Goal: Navigation & Orientation: Find specific page/section

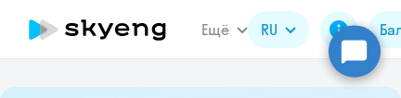
select select "10"
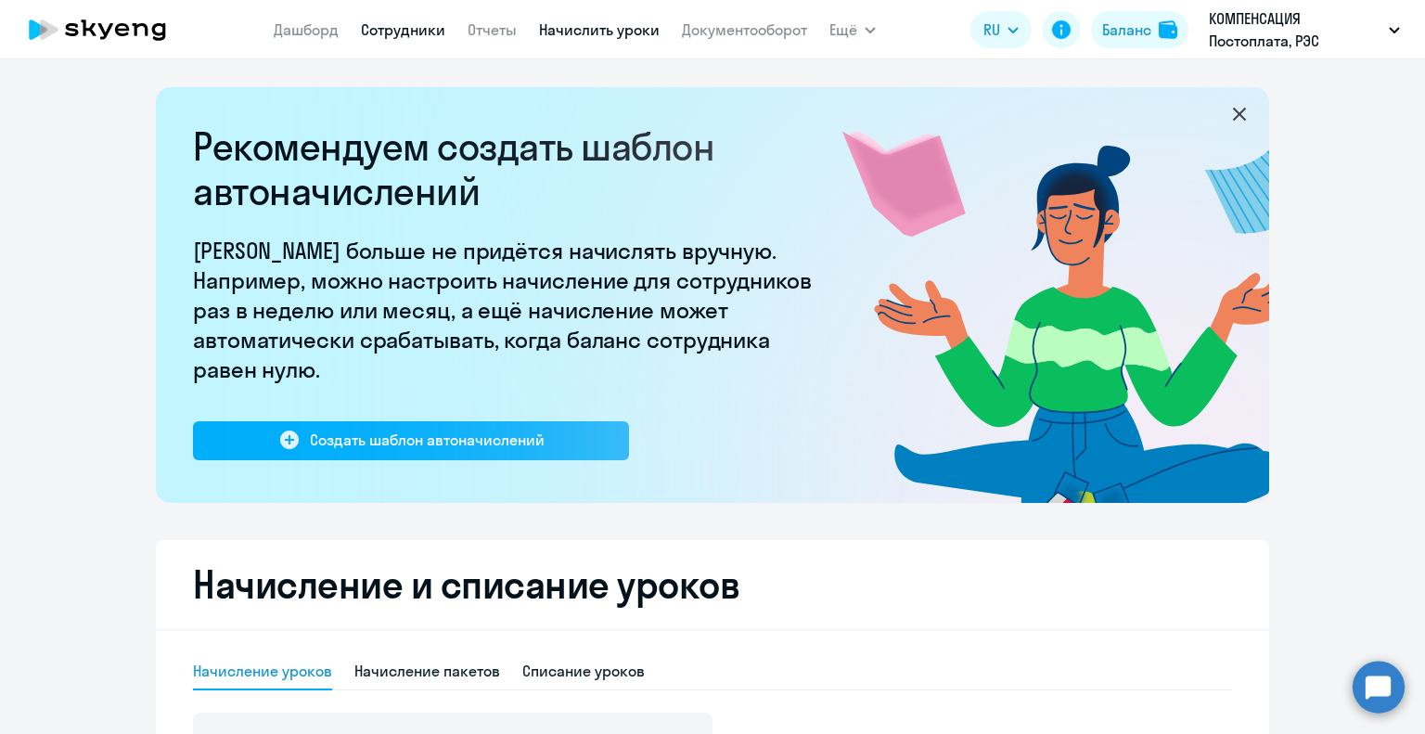
click at [400, 34] on link "Сотрудники" at bounding box center [403, 29] width 84 height 19
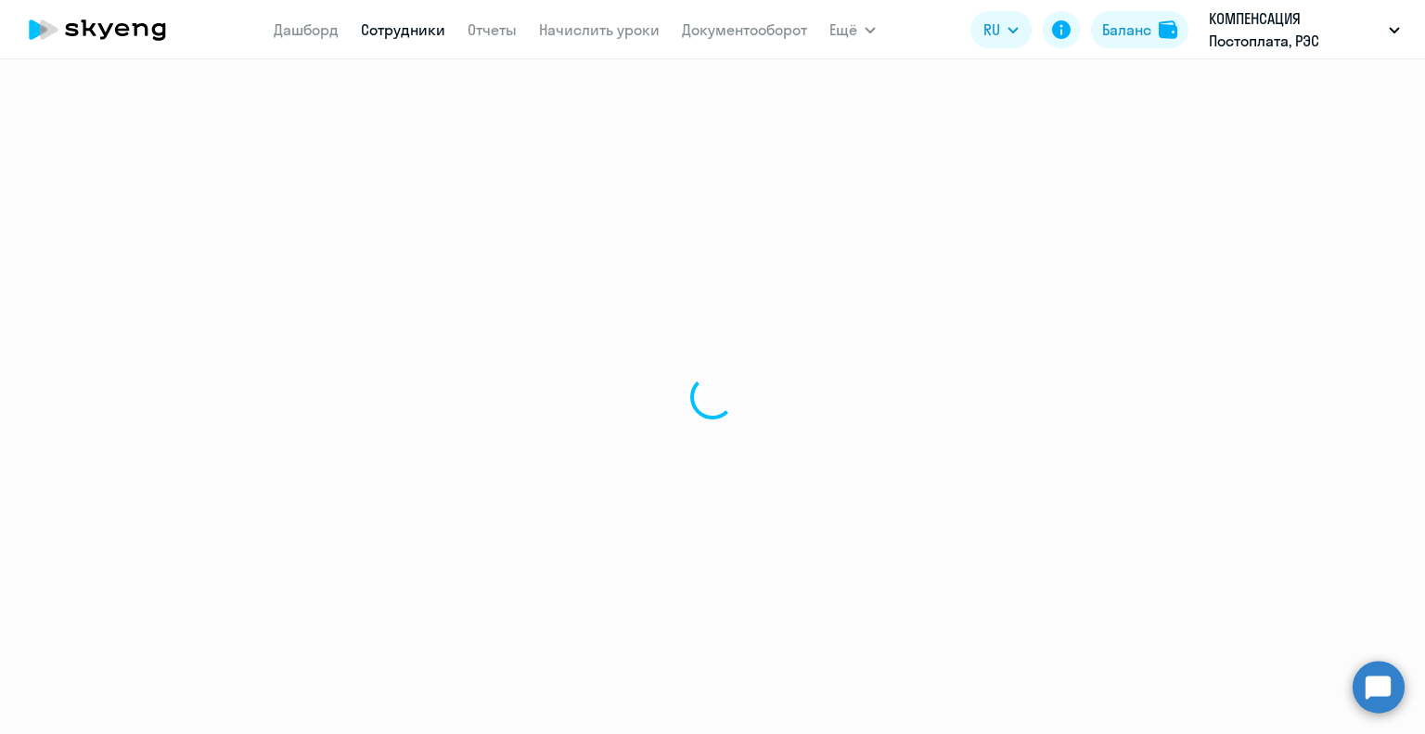
select select "30"
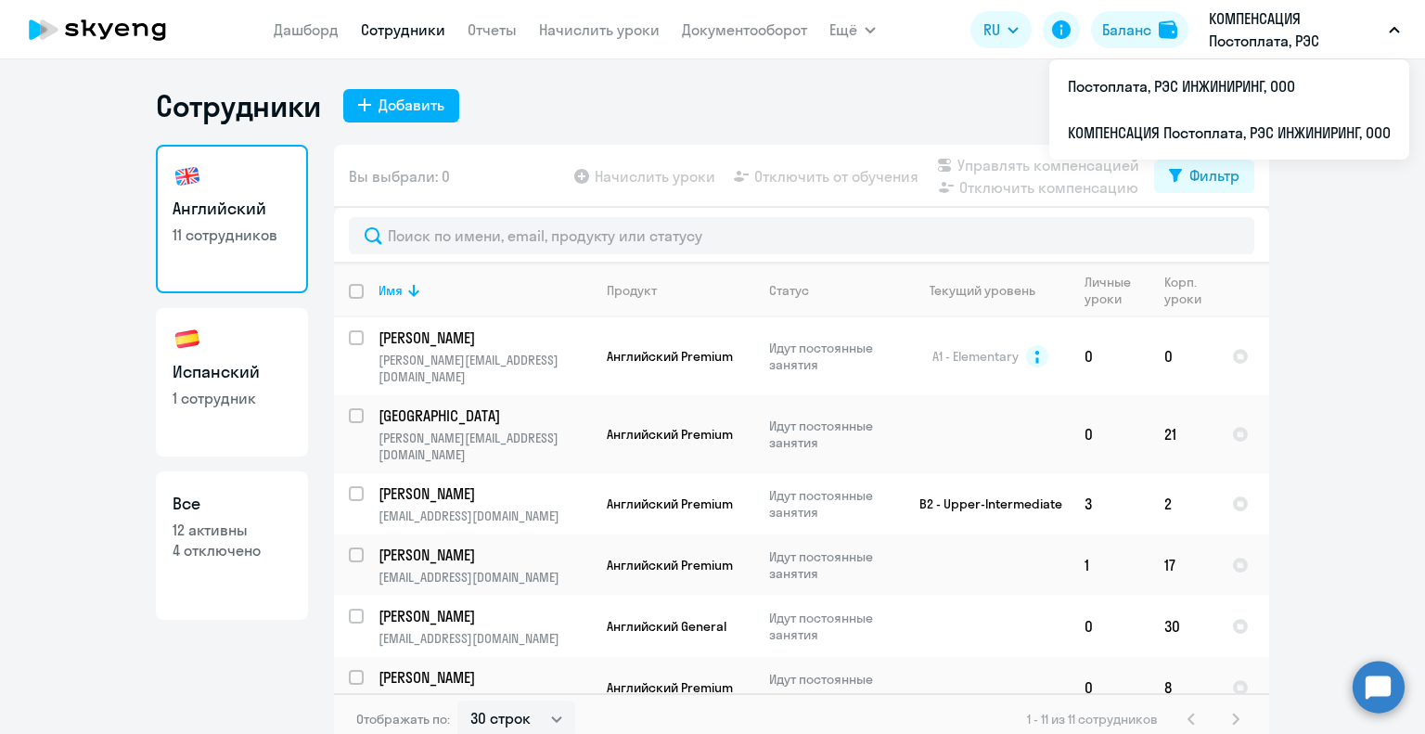
click at [400, 30] on icon "button" at bounding box center [1394, 30] width 11 height 6
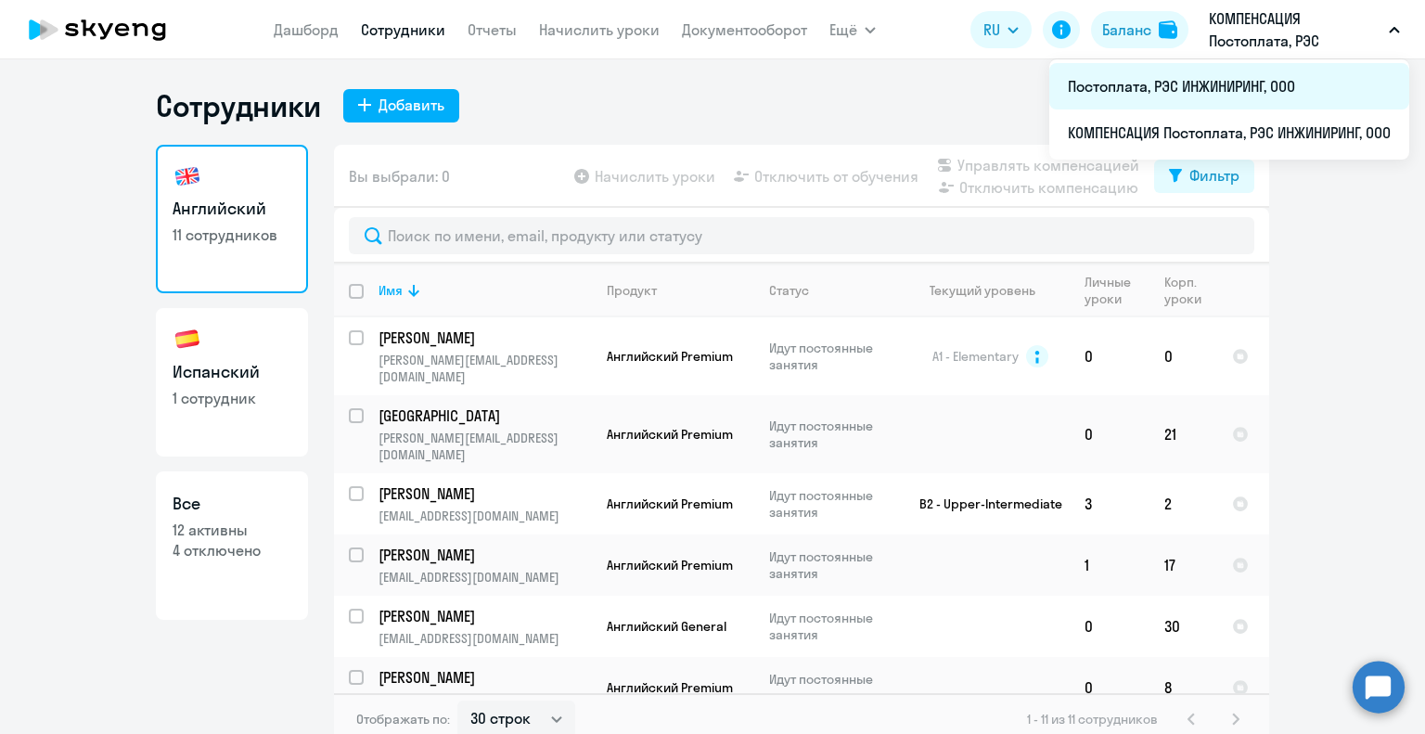
click at [400, 85] on li "Постоплата, РЭС ИНЖИНИРИНГ, ООО" at bounding box center [1229, 86] width 360 height 46
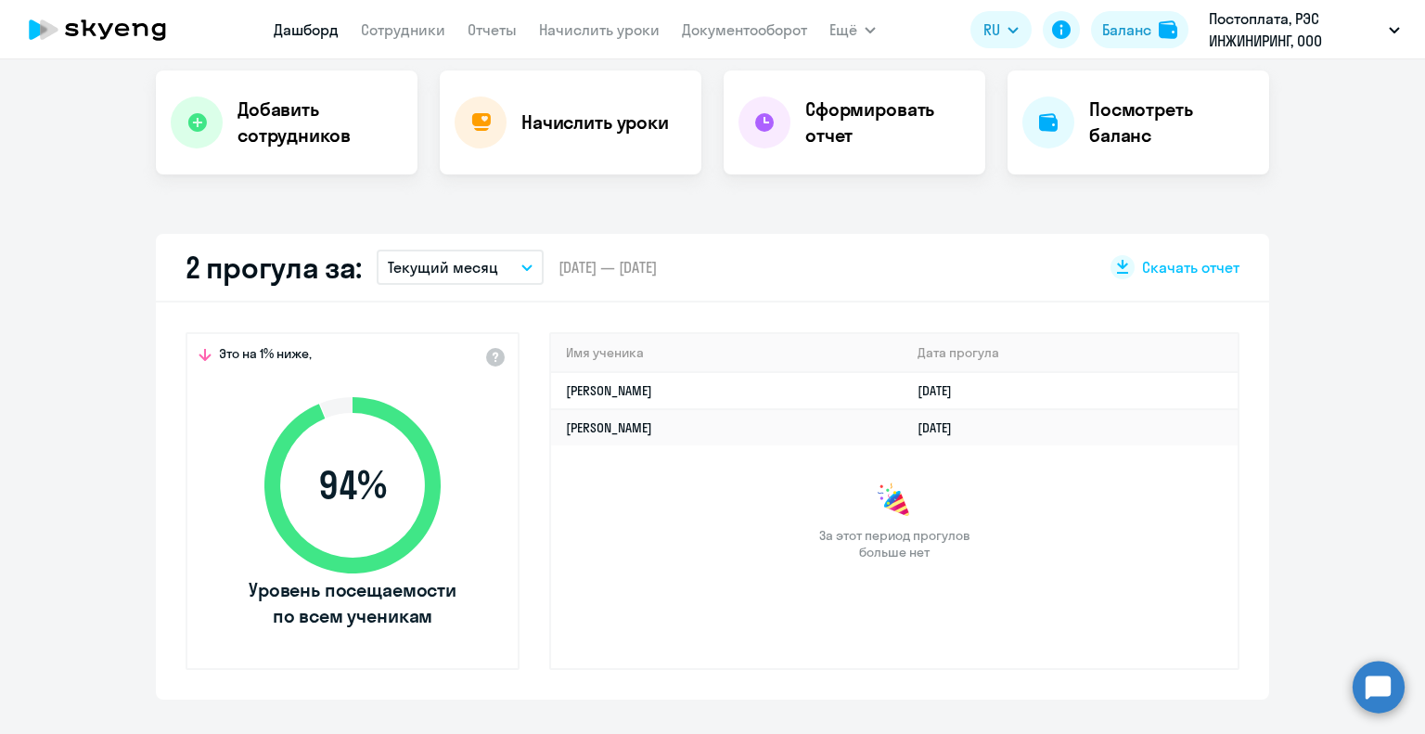
scroll to position [464, 0]
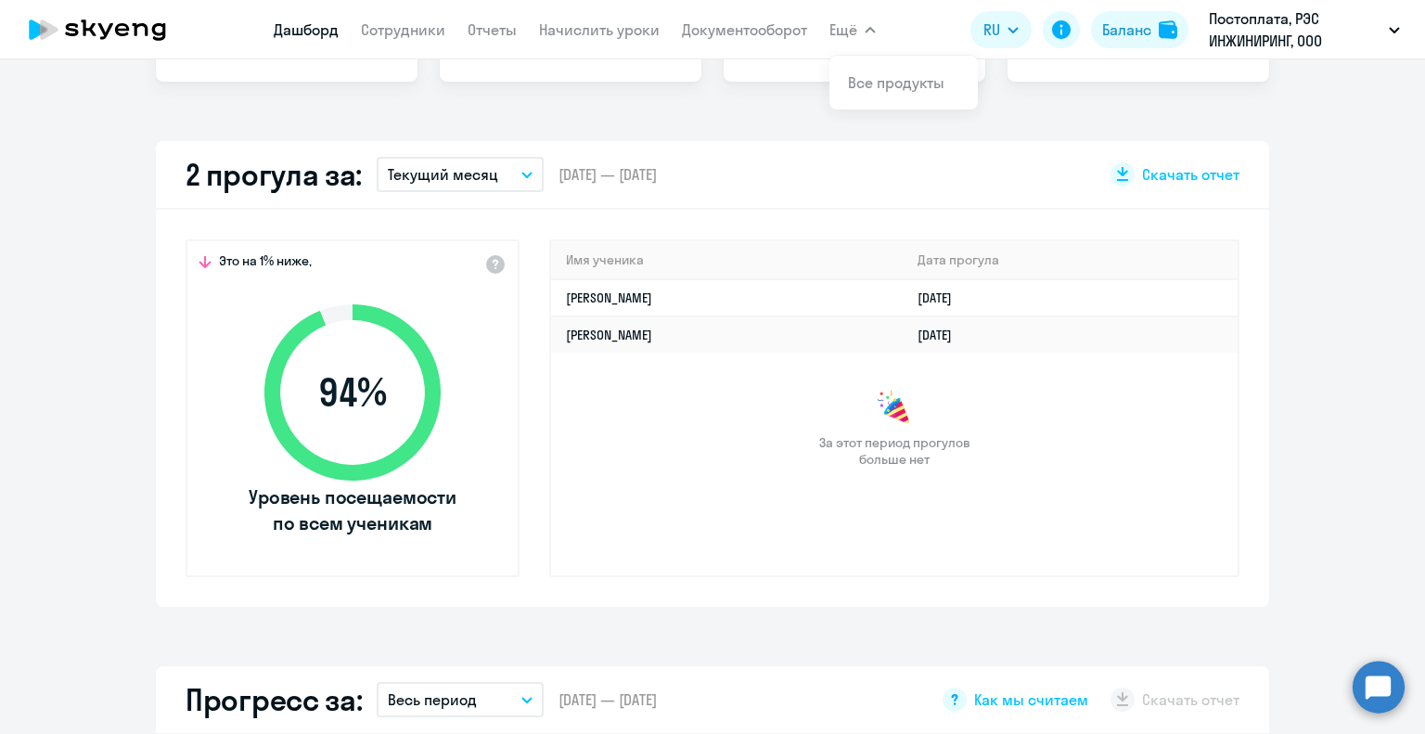
select select "30"
